Goal: Task Accomplishment & Management: Use online tool/utility

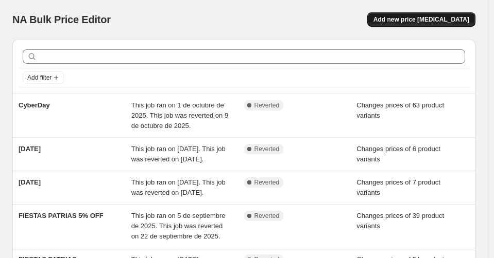
click at [434, 23] on span "Add new price [MEDICAL_DATA]" at bounding box center [421, 19] width 96 height 8
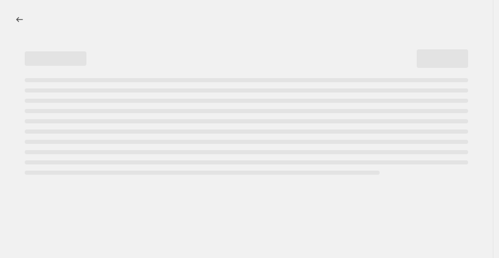
select select "percentage"
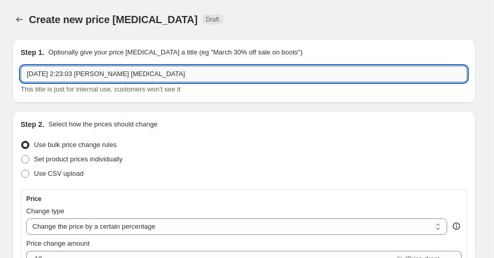
click at [114, 68] on input "[DATE] 2:23:03 [PERSON_NAME] [MEDICAL_DATA]" at bounding box center [244, 74] width 446 height 16
type input "[DATE]"
click at [76, 178] on span "Use CSV upload" at bounding box center [58, 174] width 49 height 8
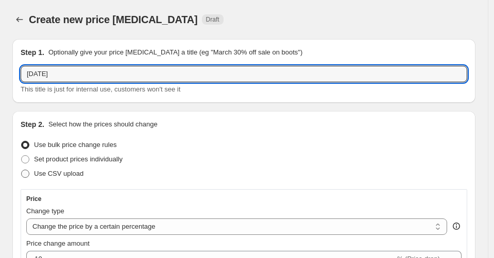
click at [22, 170] on input "Use CSV upload" at bounding box center [21, 170] width 1 height 1
radio input "true"
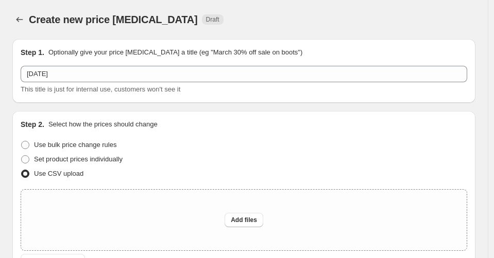
scroll to position [15, 0]
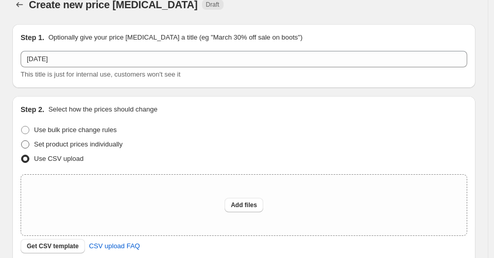
click at [108, 147] on span "Set product prices individually" at bounding box center [78, 145] width 89 height 8
click at [22, 141] on input "Set product prices individually" at bounding box center [21, 141] width 1 height 1
radio input "true"
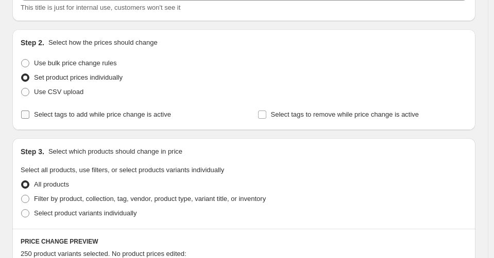
scroll to position [103, 0]
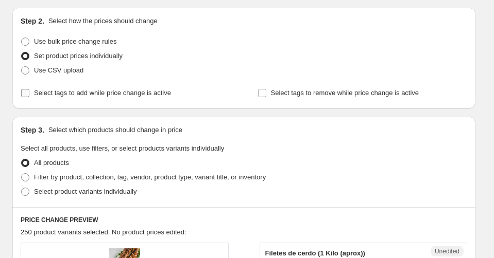
click at [150, 92] on span "Select tags to add while price change is active" at bounding box center [102, 93] width 137 height 8
click at [29, 92] on input "Select tags to add while price change is active" at bounding box center [25, 93] width 8 height 8
checkbox input "true"
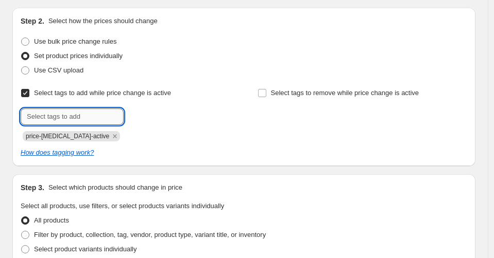
click at [105, 116] on input "text" at bounding box center [72, 117] width 103 height 16
type input "descuentos"
click at [21, 8] on button "Submit" at bounding box center [35, 13] width 29 height 11
click at [401, 94] on span "Select tags to remove while price change is active" at bounding box center [345, 93] width 148 height 8
click at [266, 94] on input "Select tags to remove while price change is active" at bounding box center [262, 93] width 8 height 8
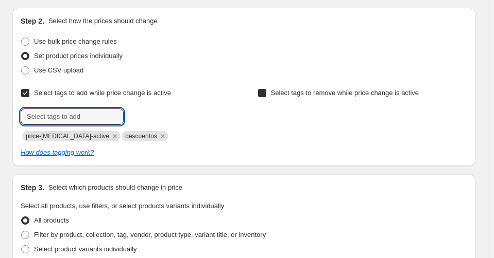
checkbox input "true"
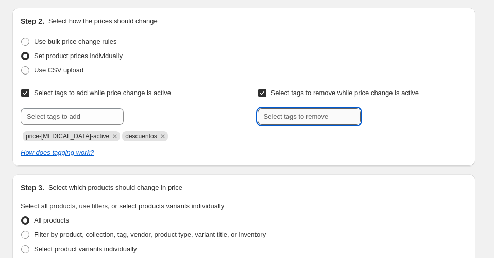
click at [349, 110] on input "text" at bounding box center [308, 117] width 103 height 16
type input "descuentos"
click at [257, 8] on button "Submit" at bounding box center [271, 13] width 29 height 11
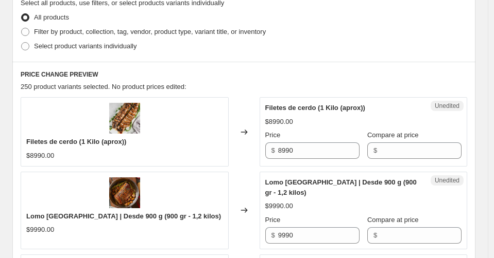
scroll to position [288, 0]
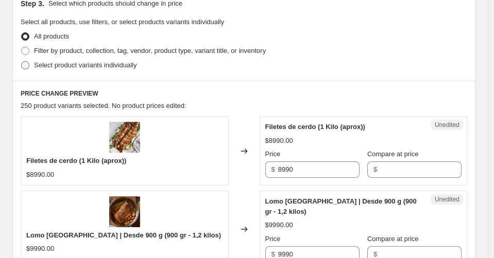
click at [97, 64] on span "Select product variants individually" at bounding box center [85, 65] width 102 height 8
click at [22, 62] on input "Select product variants individually" at bounding box center [21, 61] width 1 height 1
radio input "true"
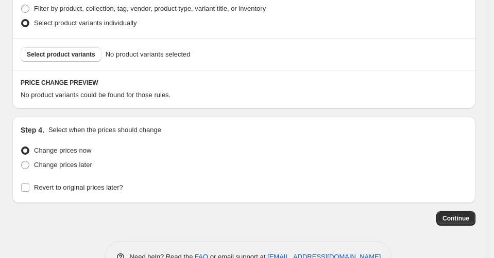
scroll to position [339, 0]
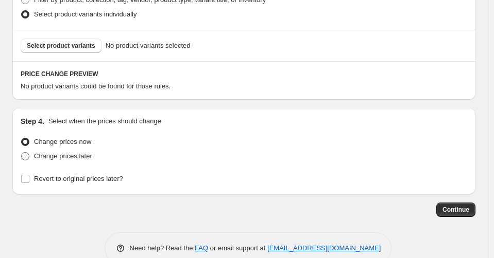
click at [75, 160] on span "Change prices later" at bounding box center [63, 156] width 58 height 8
click at [22, 153] on input "Change prices later" at bounding box center [21, 152] width 1 height 1
radio input "true"
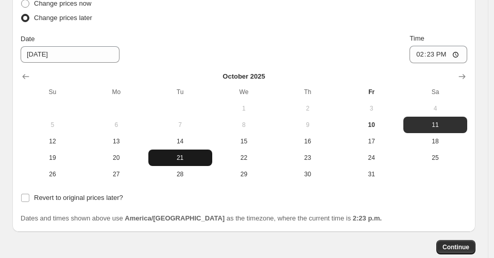
scroll to position [519, 0]
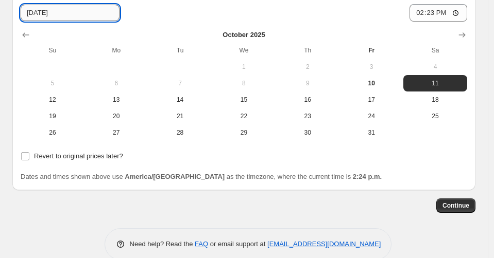
click at [83, 18] on input "[DATE]" at bounding box center [70, 13] width 99 height 16
click at [432, 11] on input "14:23" at bounding box center [438, 13] width 58 height 18
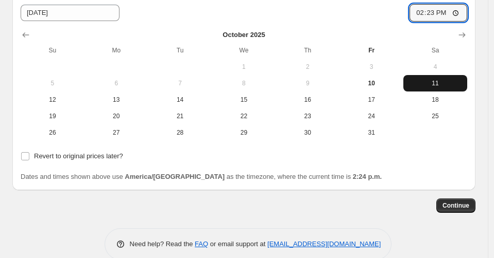
click at [446, 80] on span "11" at bounding box center [435, 83] width 56 height 8
click at [437, 7] on input "14:23" at bounding box center [438, 13] width 58 height 18
type input "09:00"
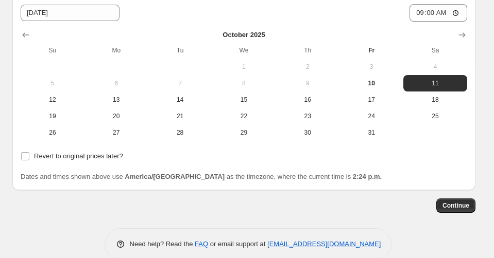
click at [408, 163] on div "Revert to original prices later?" at bounding box center [244, 156] width 446 height 14
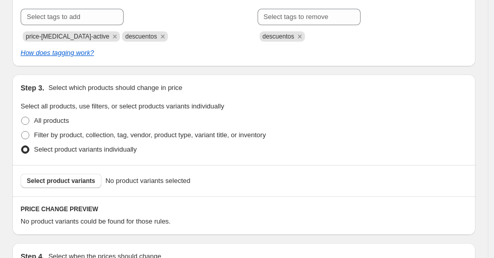
scroll to position [240, 0]
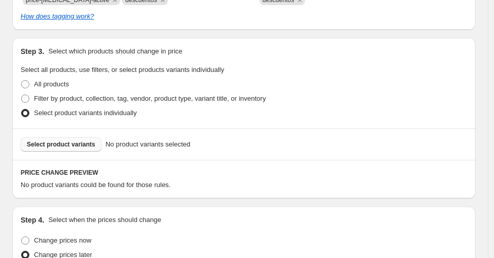
click at [92, 141] on span "Select product variants" at bounding box center [61, 145] width 68 height 8
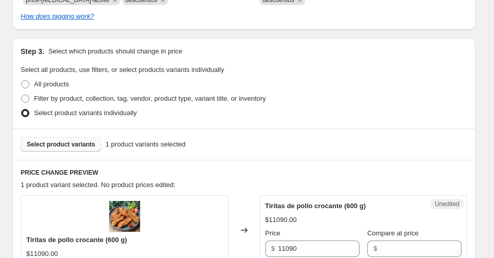
click at [88, 144] on span "Select product variants" at bounding box center [61, 145] width 68 height 8
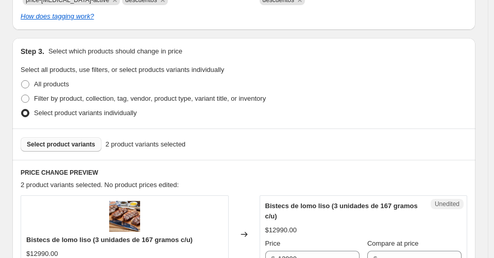
click at [68, 143] on span "Select product variants" at bounding box center [61, 145] width 68 height 8
click at [74, 140] on button "Select product variants" at bounding box center [61, 144] width 81 height 14
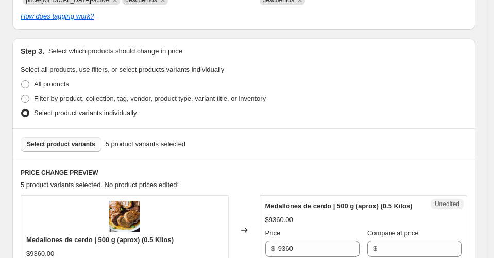
click at [72, 145] on span "Select product variants" at bounding box center [61, 145] width 68 height 8
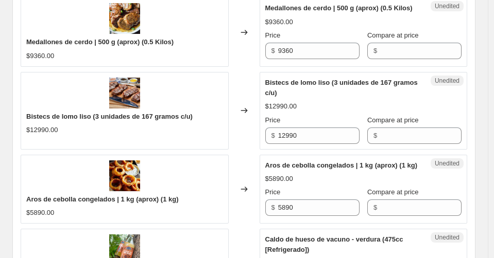
scroll to position [432, 0]
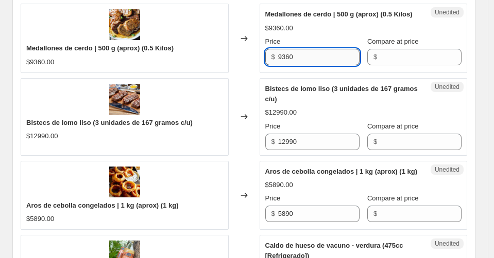
click at [307, 53] on input "9360" at bounding box center [318, 57] width 81 height 16
type input "7950"
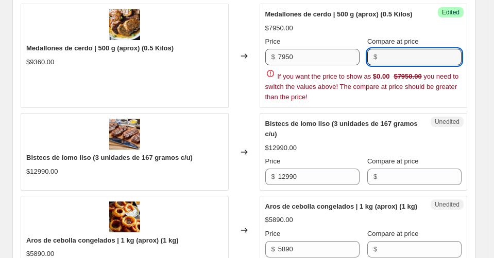
type input "√"
paste input "9360"
type input "9360"
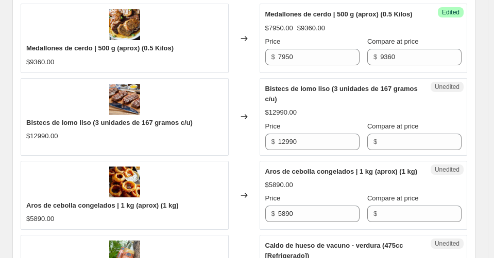
click at [234, 108] on div "Medallones de cerdo | 500 g (aprox) (0.5 Kilos) $9360.00 Changed to Success Edi…" at bounding box center [244, 237] width 446 height 466
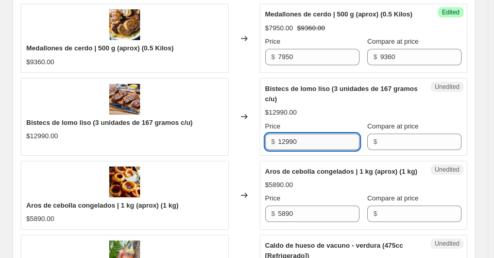
click at [333, 141] on input "12990" at bounding box center [318, 142] width 81 height 16
type input "11040"
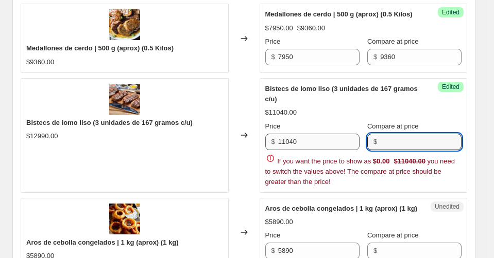
type input "√"
paste input "12990"
type input "12990"
click at [240, 169] on div "Medallones de cerdo | 500 g (aprox) (0.5 Kilos) $9360.00 Changed to Success Edi…" at bounding box center [244, 255] width 446 height 503
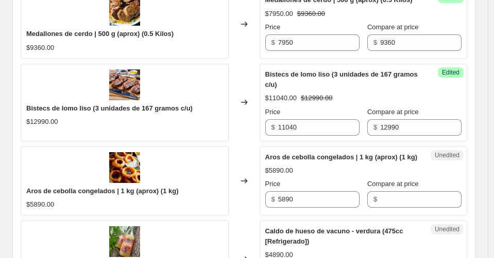
scroll to position [454, 0]
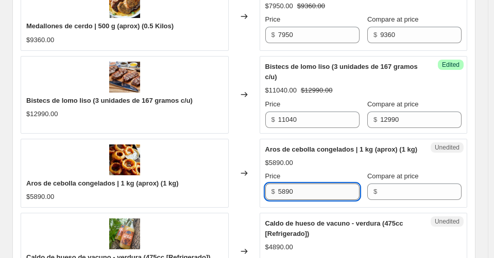
click at [292, 189] on input "5890" at bounding box center [318, 192] width 81 height 16
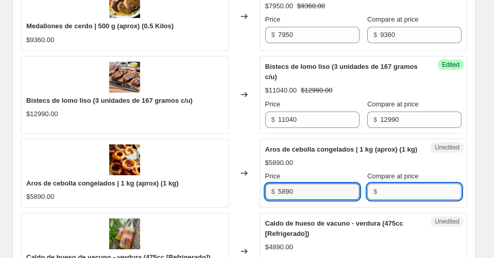
click at [403, 191] on input "Compare at price" at bounding box center [420, 192] width 81 height 16
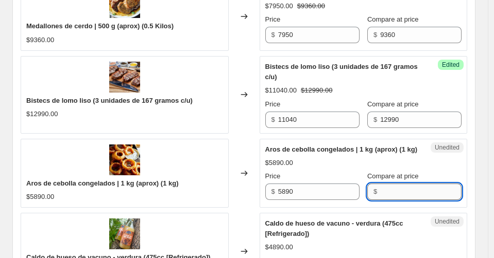
click at [403, 191] on input "Compare at price" at bounding box center [420, 192] width 81 height 16
paste input "5890"
type input "5890"
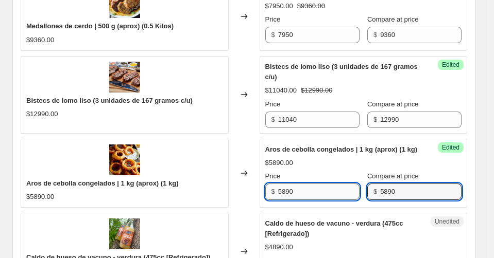
click at [303, 193] on input "5890" at bounding box center [318, 192] width 81 height 16
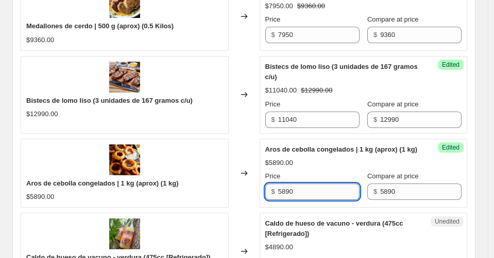
click at [303, 193] on input "5890" at bounding box center [318, 192] width 81 height 16
type input "5000"
click at [225, 145] on div "Aros de cebolla congelados | 1 kg (aprox) (1 kg) $5890.00" at bounding box center [125, 173] width 208 height 69
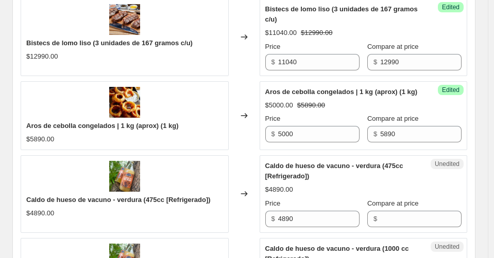
scroll to position [549, 0]
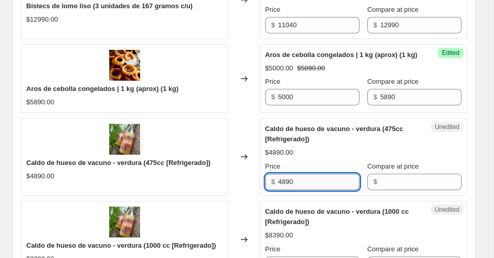
click at [311, 179] on input "4890" at bounding box center [318, 182] width 81 height 16
click at [384, 187] on div "$" at bounding box center [414, 182] width 94 height 16
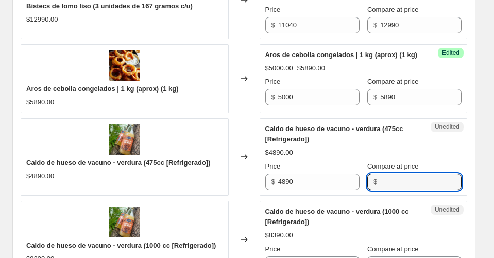
paste input "4890"
type input "4890"
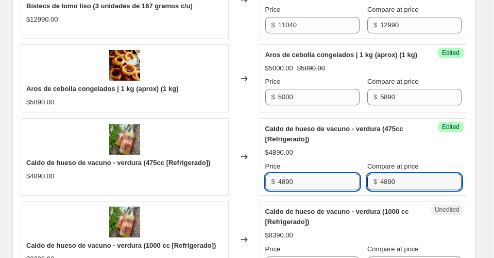
click at [326, 186] on input "4890" at bounding box center [318, 182] width 81 height 16
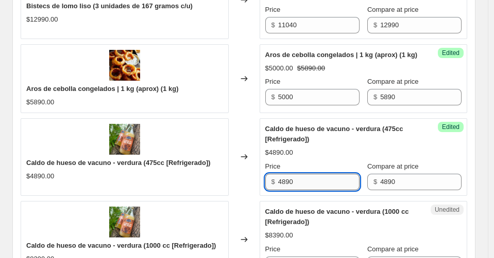
click at [326, 186] on input "4890" at bounding box center [318, 182] width 81 height 16
type input "3910"
click at [238, 185] on div "Changed to" at bounding box center [244, 157] width 31 height 78
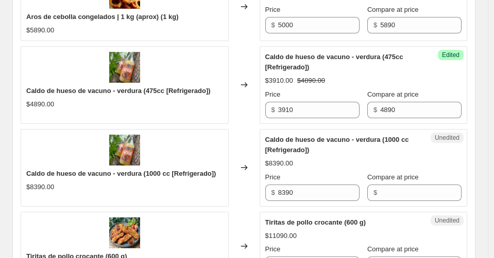
scroll to position [658, 0]
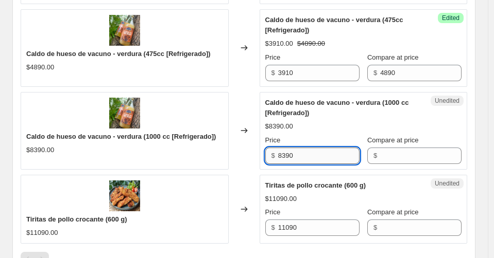
click at [316, 156] on input "8390" at bounding box center [318, 156] width 81 height 16
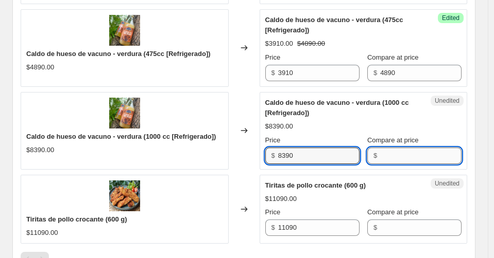
click at [395, 153] on input "Compare at price" at bounding box center [420, 156] width 81 height 16
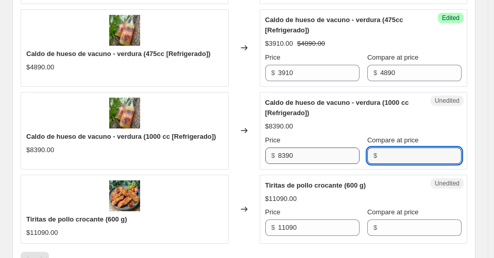
paste input "8390"
type input "8390"
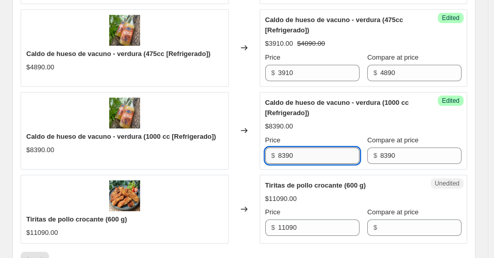
click at [318, 153] on input "8390" at bounding box center [318, 156] width 81 height 16
click at [305, 158] on input "8390" at bounding box center [318, 156] width 81 height 16
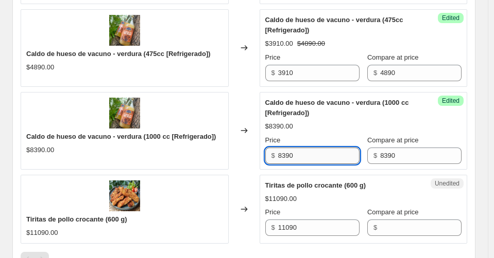
click at [305, 158] on input "8390" at bounding box center [318, 156] width 81 height 16
type input "6290"
click at [237, 191] on div "Changed to" at bounding box center [244, 209] width 31 height 69
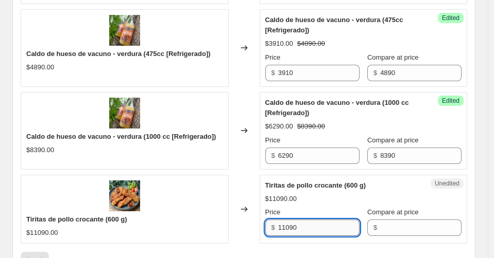
click at [311, 232] on input "11090" at bounding box center [318, 228] width 81 height 16
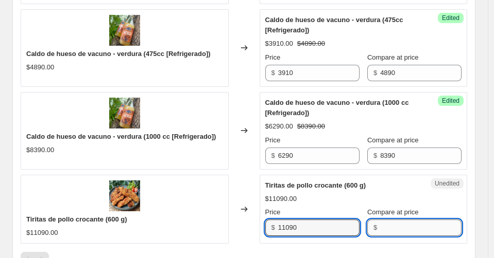
click at [403, 222] on input "Compare at price" at bounding box center [420, 228] width 81 height 16
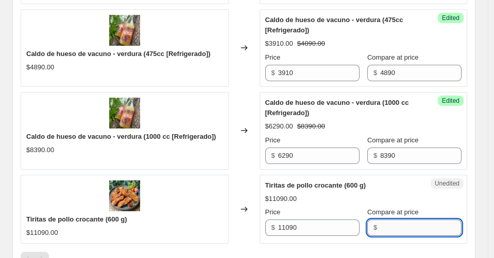
paste input "11090"
type input "11090"
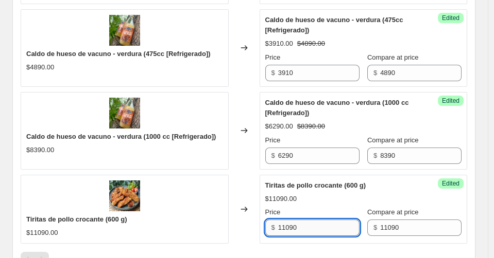
click at [325, 228] on input "11090" at bounding box center [318, 228] width 81 height 16
type input "7200"
click at [244, 171] on div "Medallones de cerdo | 500 g (aprox) (0.5 Kilos) $9360.00 Changed to Success Edi…" at bounding box center [244, 11] width 446 height 466
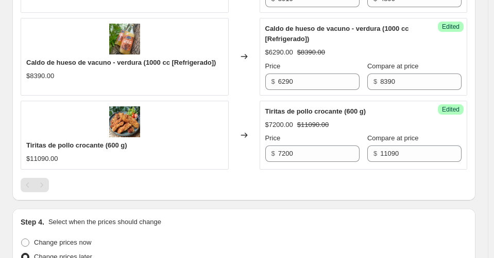
scroll to position [776, 0]
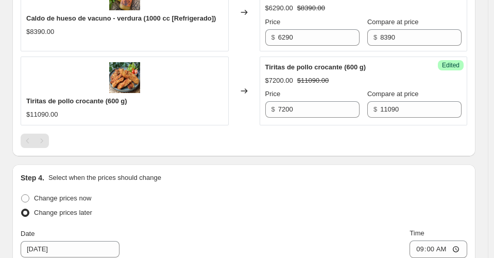
click at [290, 143] on div at bounding box center [244, 141] width 446 height 14
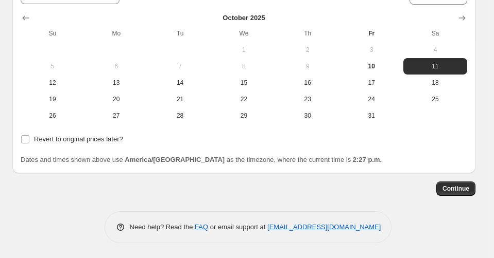
scroll to position [1031, 0]
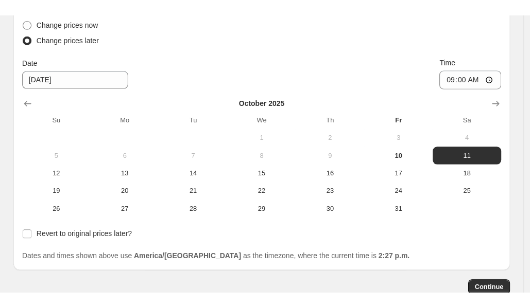
scroll to position [930, 0]
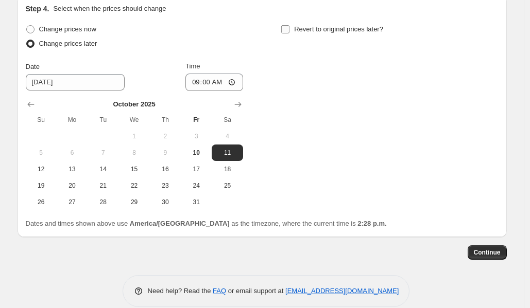
click at [289, 33] on input "Revert to original prices later?" at bounding box center [285, 29] width 8 height 8
checkbox input "true"
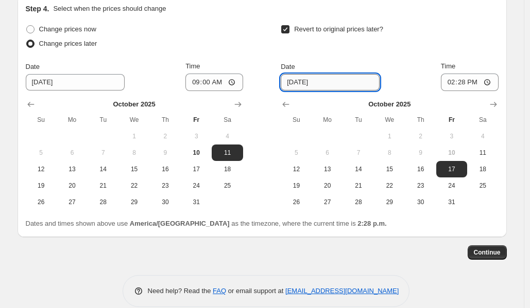
click at [335, 91] on input "[DATE]" at bounding box center [330, 82] width 99 height 16
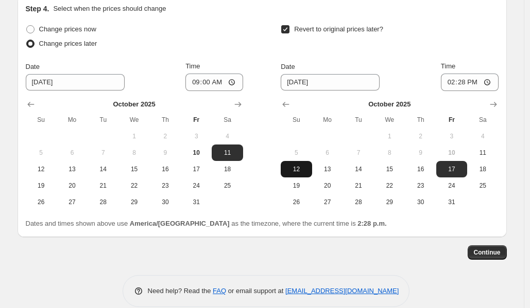
click at [296, 173] on span "12" at bounding box center [296, 169] width 23 height 8
type input "[DATE]"
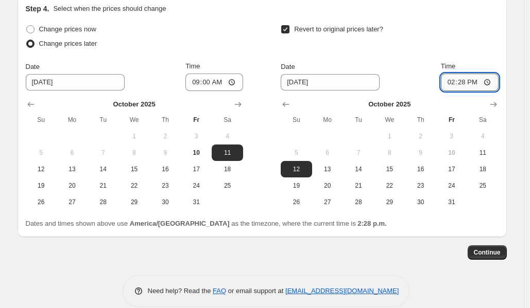
click at [463, 91] on input "14:28" at bounding box center [470, 83] width 58 height 18
type input "09:00"
click at [474, 53] on div "Revert to original prices later?" at bounding box center [389, 37] width 217 height 31
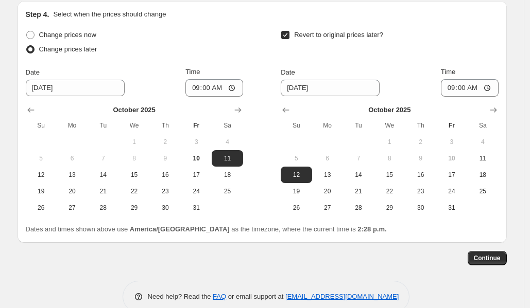
scroll to position [975, 0]
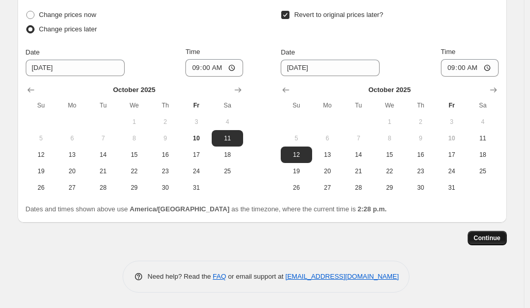
click at [488, 237] on span "Continue" at bounding box center [487, 238] width 27 height 8
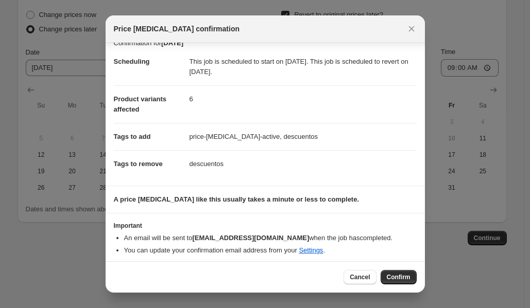
scroll to position [18, 0]
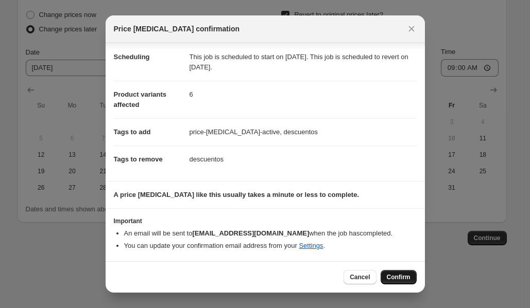
click at [389, 258] on button "Confirm" at bounding box center [398, 277] width 36 height 14
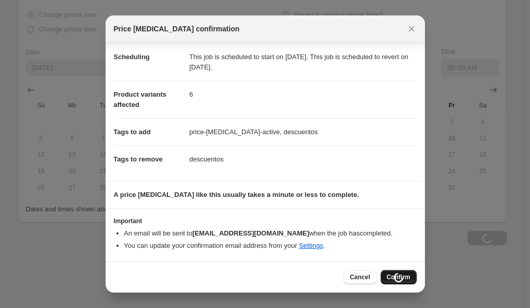
type input "[DATE]"
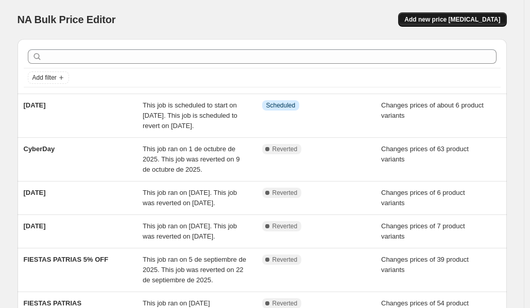
click at [453, 17] on span "Add new price [MEDICAL_DATA]" at bounding box center [452, 19] width 96 height 8
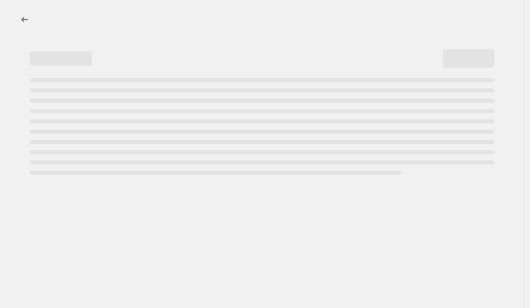
select select "percentage"
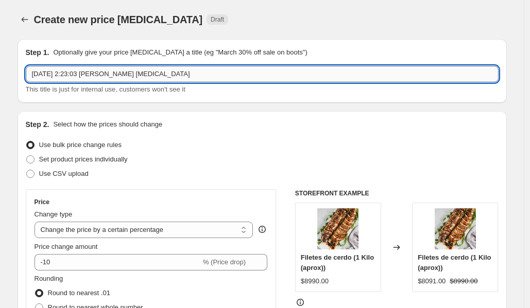
click at [134, 73] on input "[DATE] 2:23:03 [PERSON_NAME] [MEDICAL_DATA]" at bounding box center [262, 74] width 473 height 16
type input "[DATE]"
click at [173, 168] on div "Use CSV upload" at bounding box center [262, 174] width 473 height 14
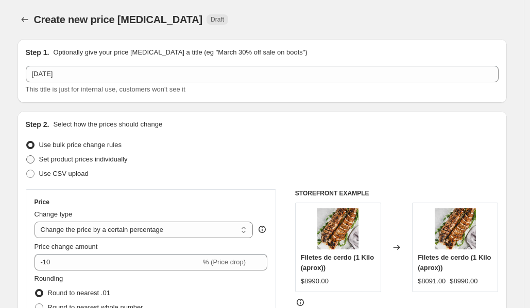
click at [119, 160] on span "Set product prices individually" at bounding box center [83, 159] width 89 height 8
click at [27, 156] on input "Set product prices individually" at bounding box center [26, 155] width 1 height 1
radio input "true"
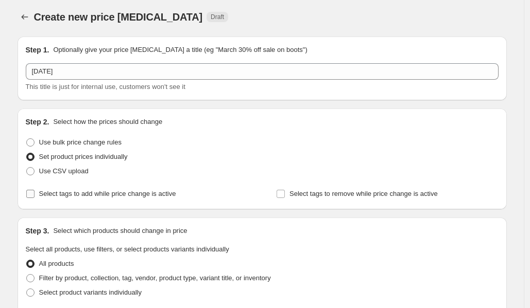
scroll to position [4, 0]
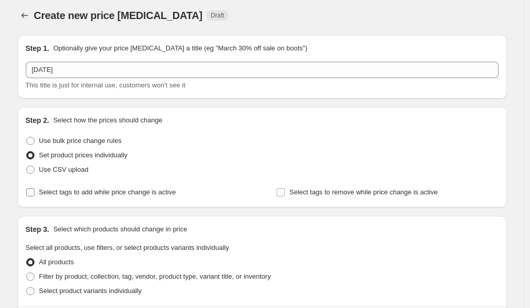
click at [171, 192] on span "Select tags to add while price change is active" at bounding box center [107, 192] width 137 height 8
click at [34, 192] on input "Select tags to add while price change is active" at bounding box center [30, 192] width 8 height 8
checkbox input "true"
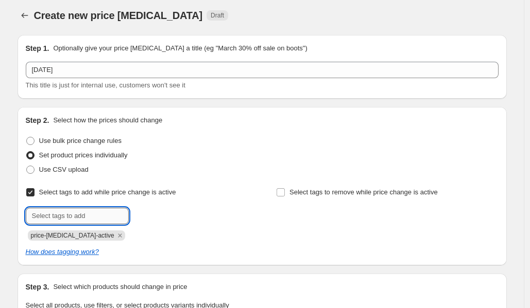
click at [117, 214] on input "text" at bounding box center [77, 216] width 103 height 16
type input "descuentos"
click at [26, 107] on button "Submit" at bounding box center [40, 112] width 29 height 11
click at [340, 204] on div "Select tags to remove while price change is active" at bounding box center [387, 213] width 222 height 56
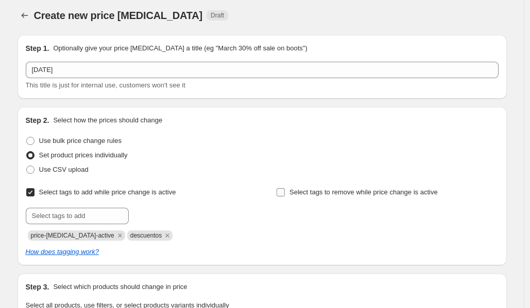
click at [345, 195] on span "Select tags to remove while price change is active" at bounding box center [363, 192] width 148 height 8
click at [285, 195] on input "Select tags to remove while price change is active" at bounding box center [280, 192] width 8 height 8
checkbox input "true"
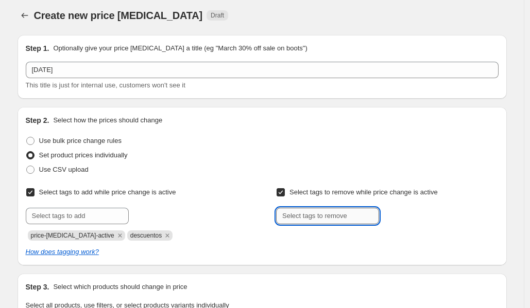
click at [340, 218] on input "text" at bounding box center [327, 216] width 103 height 16
type input "descuentos"
click at [276, 107] on button "Submit" at bounding box center [290, 112] width 29 height 11
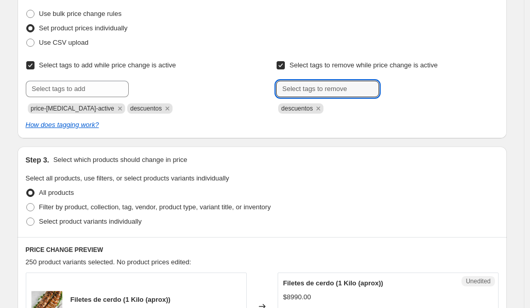
scroll to position [198, 0]
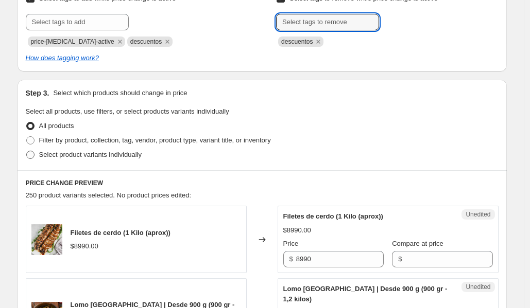
click at [127, 155] on span "Select product variants individually" at bounding box center [90, 155] width 102 height 8
click at [27, 151] on input "Select product variants individually" at bounding box center [26, 151] width 1 height 1
radio input "true"
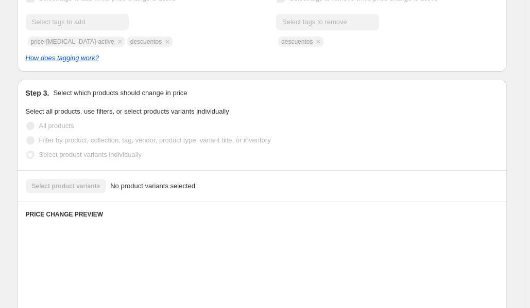
scroll to position [289, 0]
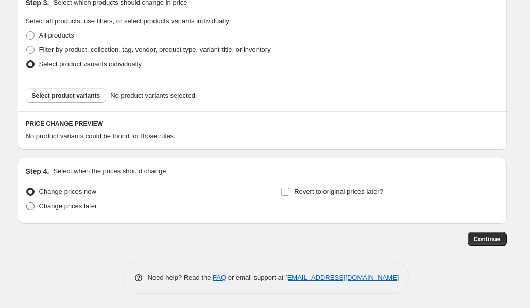
click at [94, 204] on span "Change prices later" at bounding box center [68, 206] width 58 height 8
click at [27, 203] on input "Change prices later" at bounding box center [26, 202] width 1 height 1
radio input "true"
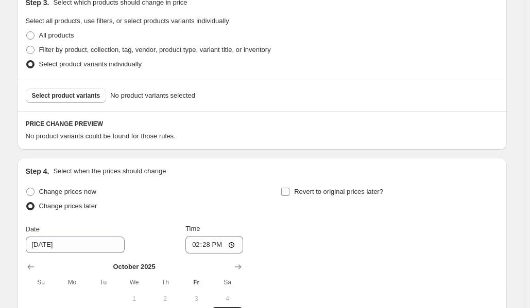
click at [327, 192] on span "Revert to original prices later?" at bounding box center [338, 192] width 89 height 8
click at [289, 192] on input "Revert to original prices later?" at bounding box center [285, 192] width 8 height 8
checkbox input "true"
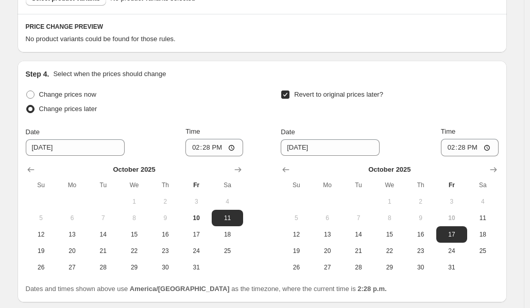
scroll to position [406, 0]
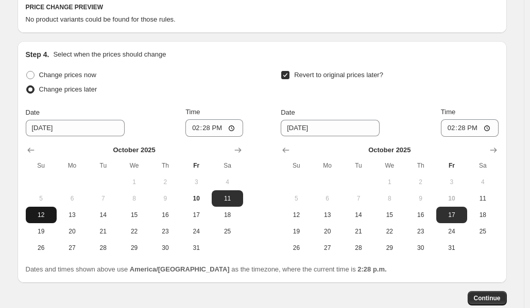
click at [42, 220] on button "12" at bounding box center [41, 215] width 31 height 16
type input "[DATE]"
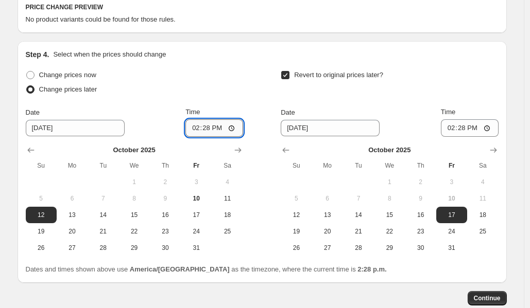
click at [210, 128] on input "14:28" at bounding box center [214, 128] width 58 height 18
click at [227, 128] on input "09:28" at bounding box center [214, 128] width 58 height 18
click at [224, 128] on input "09:28" at bounding box center [214, 128] width 58 height 18
type input "09:10"
click at [219, 82] on div "Change prices later" at bounding box center [134, 89] width 217 height 14
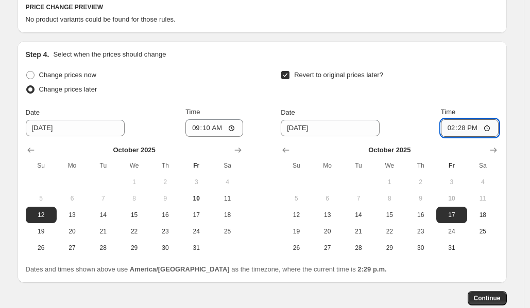
click at [461, 127] on input "14:28" at bounding box center [470, 128] width 58 height 18
type input "09:28"
click at [338, 215] on span "13" at bounding box center [327, 215] width 23 height 8
type input "[DATE]"
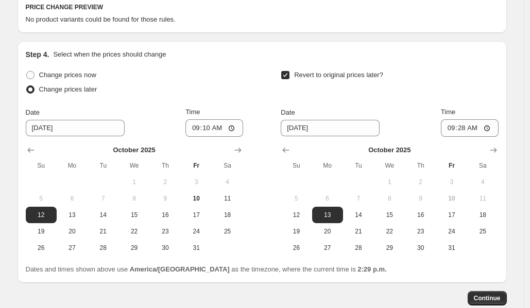
click at [450, 91] on div "Revert to original prices later?" at bounding box center [389, 83] width 217 height 31
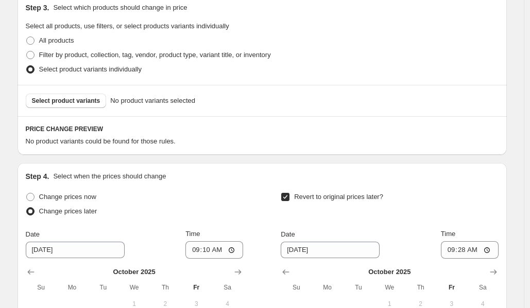
scroll to position [284, 0]
click at [107, 102] on button "Select product variants" at bounding box center [66, 100] width 81 height 14
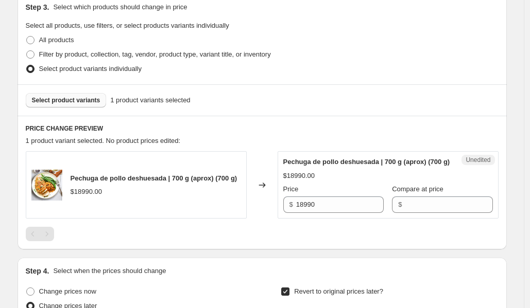
click at [99, 102] on span "Select product variants" at bounding box center [66, 100] width 68 height 8
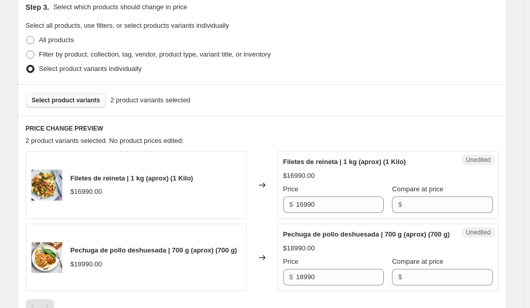
click at [97, 106] on button "Select product variants" at bounding box center [66, 100] width 81 height 14
click at [94, 97] on span "Select product variants" at bounding box center [66, 100] width 68 height 8
click at [102, 105] on button "Select product variants" at bounding box center [66, 100] width 81 height 14
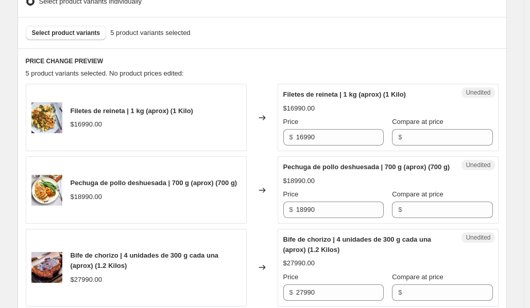
scroll to position [356, 0]
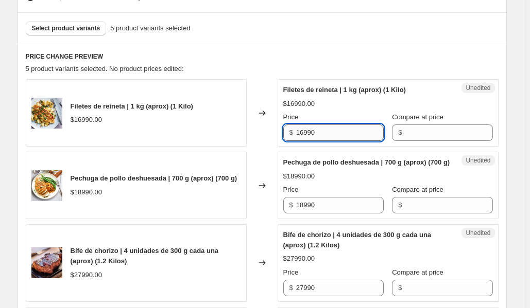
click at [335, 136] on input "16990" at bounding box center [340, 133] width 88 height 16
click at [405, 136] on input "Compare at price" at bounding box center [449, 133] width 88 height 16
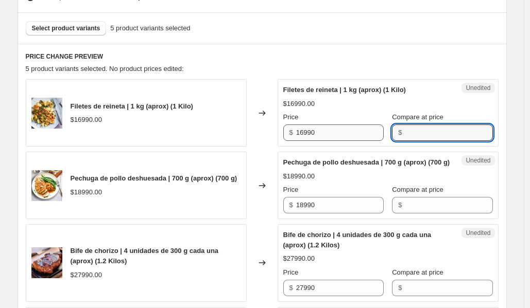
paste input "16990"
type input "16990"
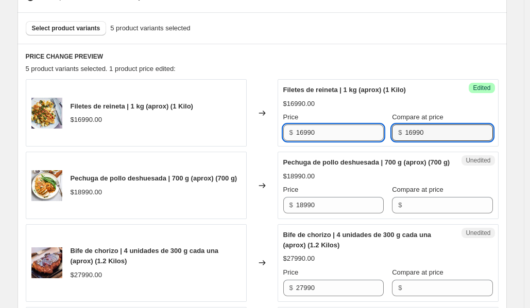
click at [343, 137] on input "16990" at bounding box center [340, 133] width 88 height 16
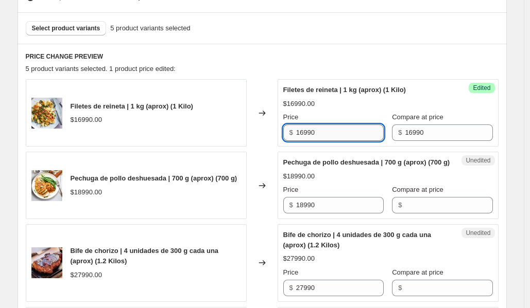
click at [343, 137] on input "16990" at bounding box center [340, 133] width 88 height 16
type input "12340"
click at [266, 143] on div "Changed to" at bounding box center [262, 112] width 31 height 67
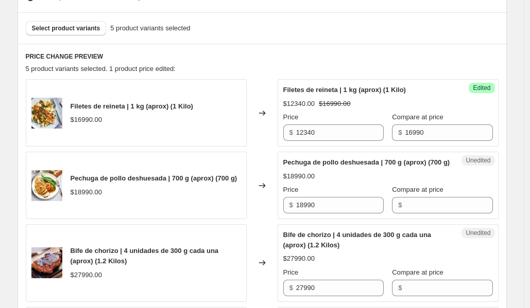
scroll to position [374, 0]
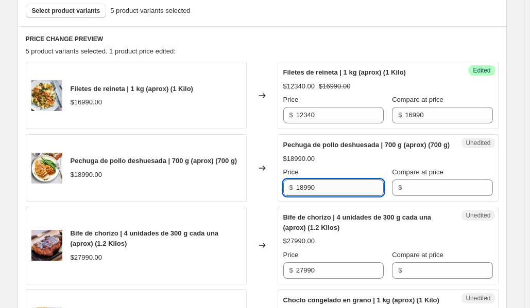
click at [350, 195] on input "18990" at bounding box center [340, 188] width 88 height 16
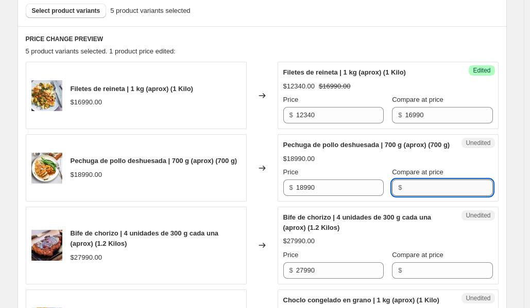
click at [425, 196] on input "Compare at price" at bounding box center [449, 188] width 88 height 16
paste input "18990"
type input "18990"
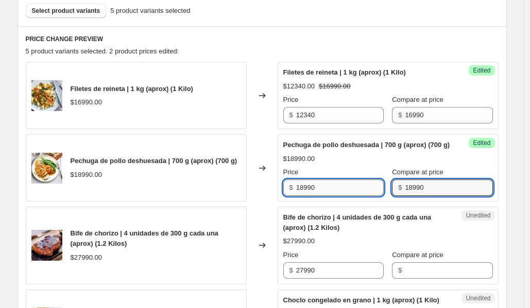
click at [327, 190] on input "18990" at bounding box center [340, 188] width 88 height 16
type input "13590"
click at [253, 196] on div "Changed to" at bounding box center [262, 167] width 31 height 67
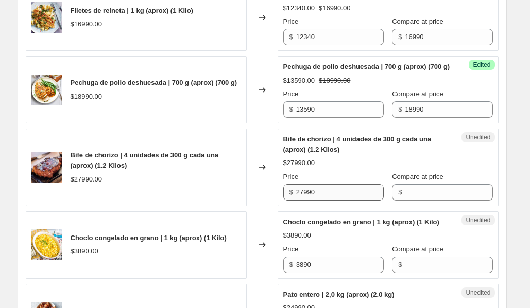
scroll to position [454, 0]
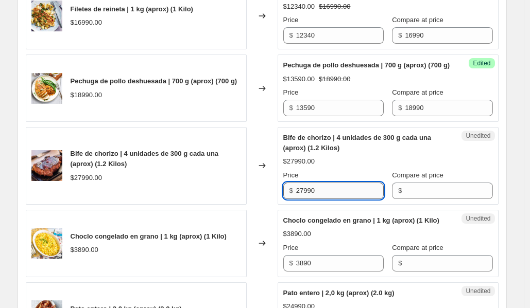
click at [320, 199] on input "27990" at bounding box center [340, 191] width 88 height 16
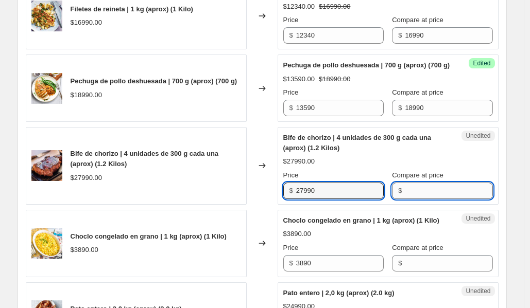
click at [432, 195] on input "Compare at price" at bounding box center [449, 191] width 88 height 16
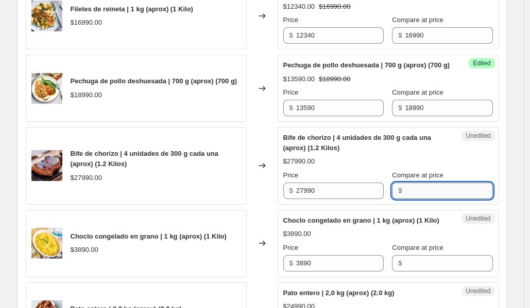
click at [432, 195] on input "Compare at price" at bounding box center [449, 191] width 88 height 16
paste input "27990"
type input "27990"
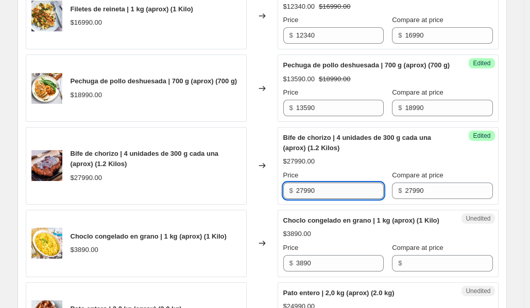
click at [333, 195] on input "27990" at bounding box center [340, 191] width 88 height 16
type input "22490"
click at [277, 205] on div "Changed to" at bounding box center [262, 166] width 31 height 78
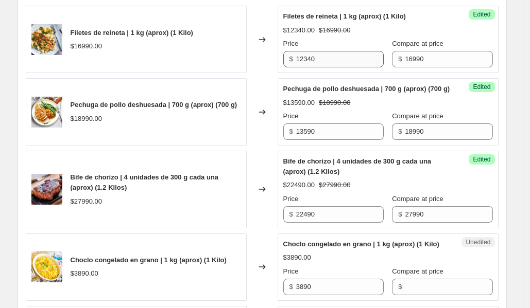
scroll to position [430, 0]
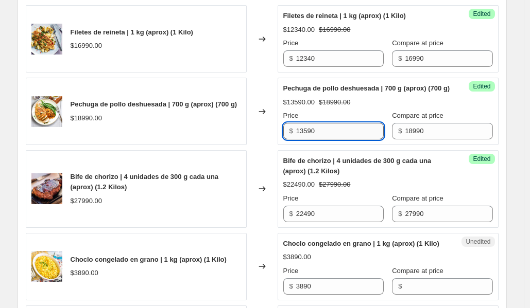
click at [323, 134] on input "13590" at bounding box center [340, 131] width 88 height 16
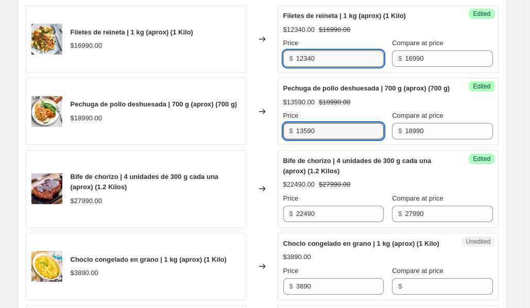
click at [321, 59] on input "12340" at bounding box center [340, 58] width 88 height 16
paste input "359"
type input "13590"
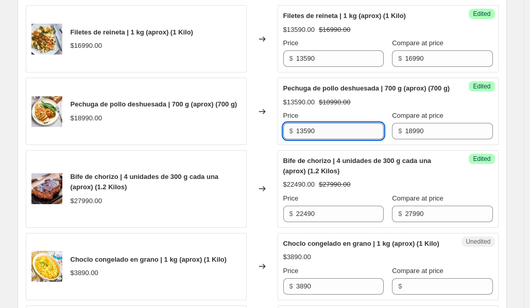
click at [335, 140] on input "13590" at bounding box center [340, 131] width 88 height 16
type input "12340"
click at [263, 159] on div "Filetes de reineta | 1 kg (aprox) (1 Kilo) $16990.00 Changed to Success Edited …" at bounding box center [262, 189] width 473 height 368
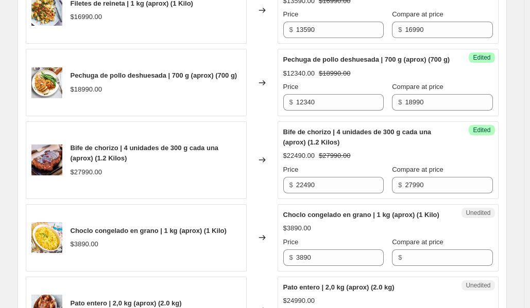
scroll to position [467, 0]
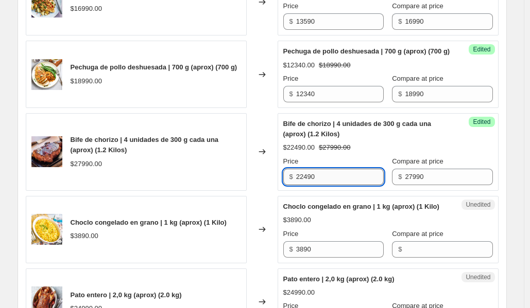
click at [353, 180] on input "22490" at bounding box center [340, 177] width 88 height 16
type input "25190"
click at [271, 191] on div "Changed to" at bounding box center [262, 152] width 31 height 78
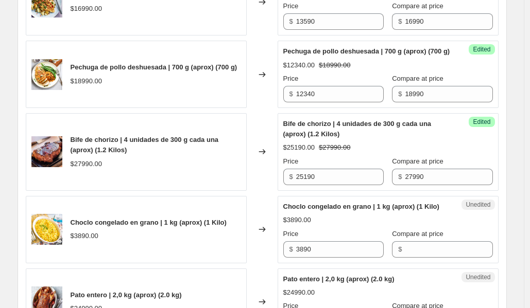
scroll to position [470, 0]
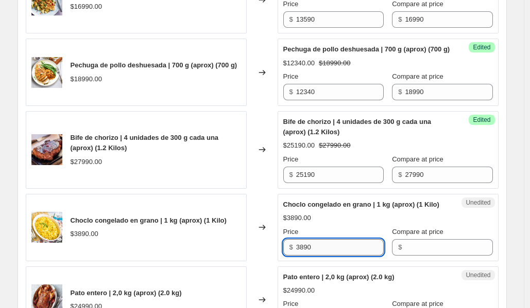
click at [345, 256] on input "3890" at bounding box center [340, 247] width 88 height 16
type input "3500"
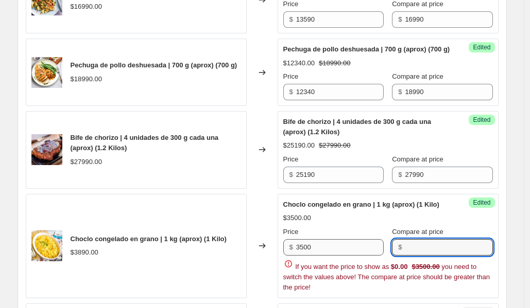
paste input "3890"
type input "3890"
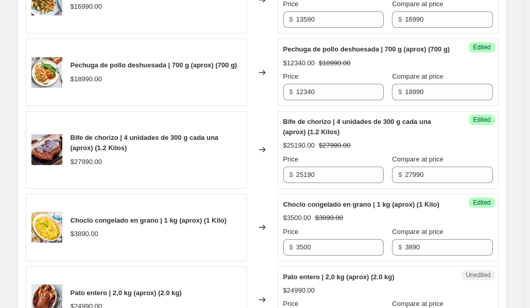
click at [242, 189] on div "Bife de chorizo | 4 unidades de 300 g cada una (aprox) (1.2 Kilos) $27990.00" at bounding box center [136, 150] width 221 height 78
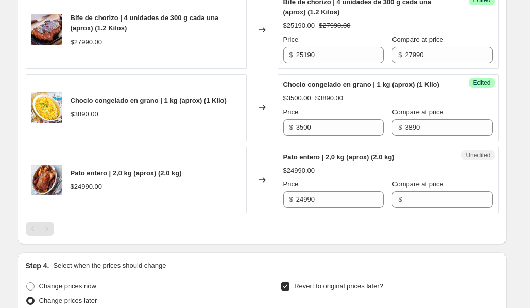
scroll to position [627, 0]
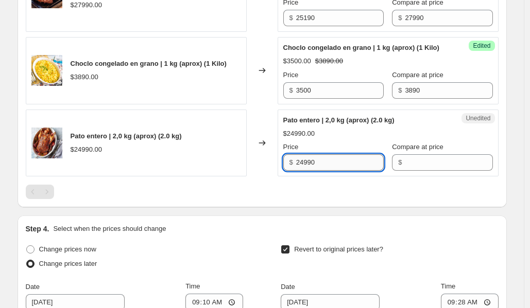
click at [329, 171] on input "24990" at bounding box center [340, 162] width 88 height 16
type input "22490"
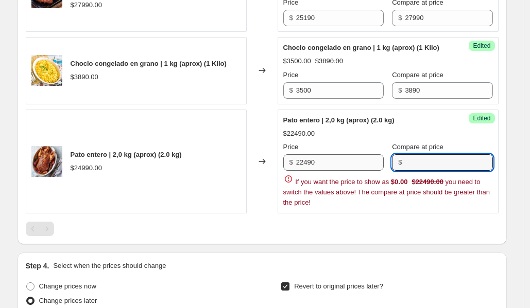
paste input "24990"
type input "24990"
click at [258, 227] on div "PRICE CHANGE PREVIEW 5 product variants selected. 5 product prices edited: File…" at bounding box center [262, 8] width 489 height 471
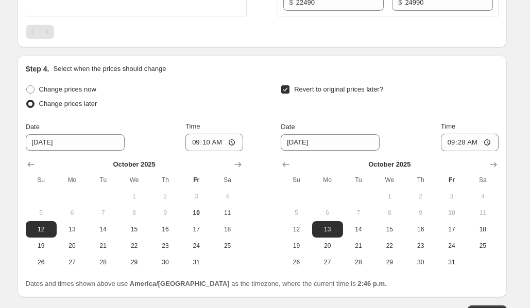
scroll to position [882, 0]
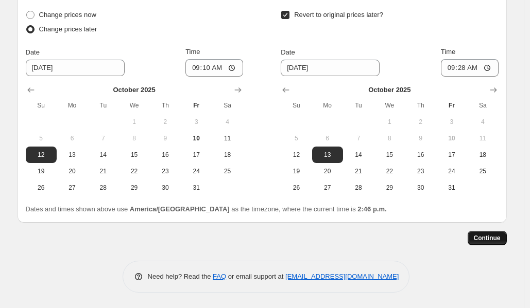
click at [479, 239] on span "Continue" at bounding box center [487, 238] width 27 height 8
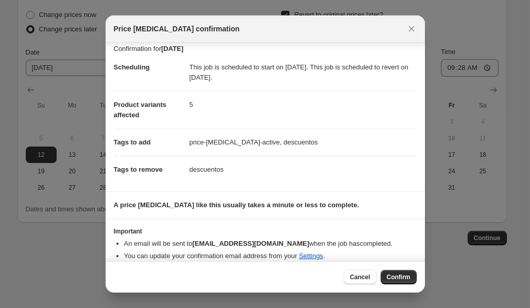
scroll to position [18, 0]
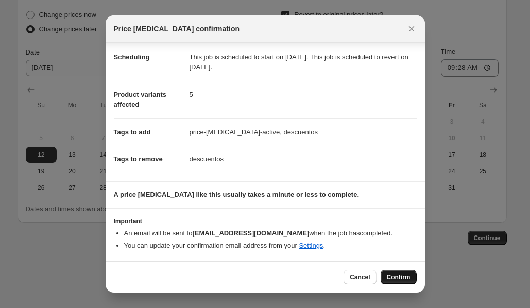
click at [401, 258] on button "Confirm" at bounding box center [398, 277] width 36 height 14
